Goal: Task Accomplishment & Management: Complete application form

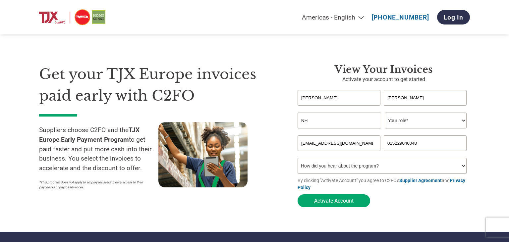
type input "NH Natural Helpers GmbH"
type input "naturalhelpers@outlook.de"
select select "OWNER_FOUNDER"
click option "Owner/Founder" at bounding box center [0, 0] width 0 height 0
click at [322, 204] on button "Activate Account" at bounding box center [333, 200] width 73 height 13
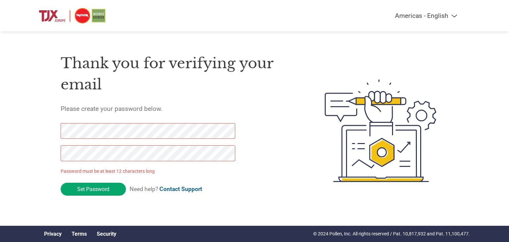
click at [264, 163] on div "Thank you for verifying your email Please create your password below. Password …" at bounding box center [177, 130] width 232 height 175
click at [150, 184] on form "Password must be at least 12 characters long Set Password Need help? Contact Su…" at bounding box center [154, 161] width 186 height 76
click at [110, 185] on input "Set Password" at bounding box center [93, 189] width 65 height 13
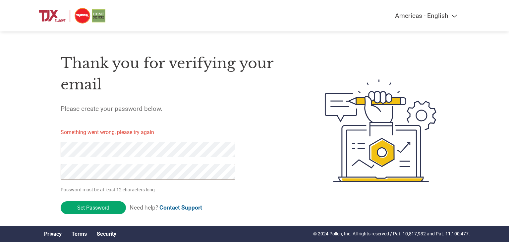
click at [308, 12] on select "Americas - English Américas - Español Américas - Português Amériques - Français…" at bounding box center [385, 16] width 154 height 8
click at [92, 5] on div "Americas - English Américas - Español Américas - Português Amériques - Français…" at bounding box center [254, 15] width 440 height 31
click at [87, 17] on img at bounding box center [72, 16] width 66 height 18
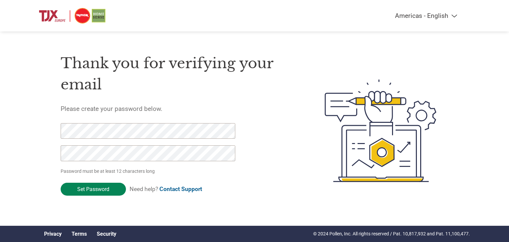
click at [98, 191] on input "Set Password" at bounding box center [93, 189] width 65 height 13
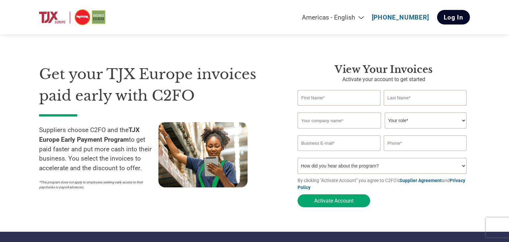
click at [450, 16] on link "Log In" at bounding box center [453, 17] width 33 height 15
